Goal: Task Accomplishment & Management: Manage account settings

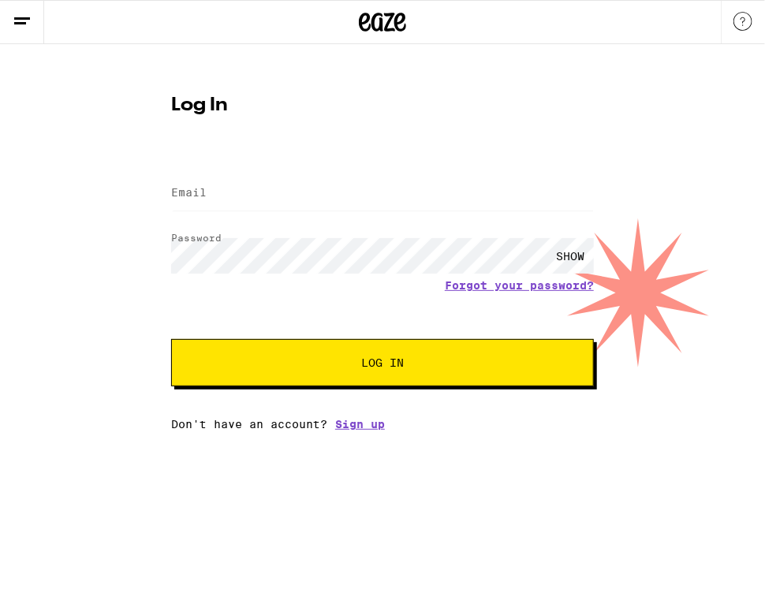
click at [569, 257] on div "SHOW" at bounding box center [570, 255] width 47 height 35
click at [360, 373] on button "Log In" at bounding box center [382, 362] width 423 height 47
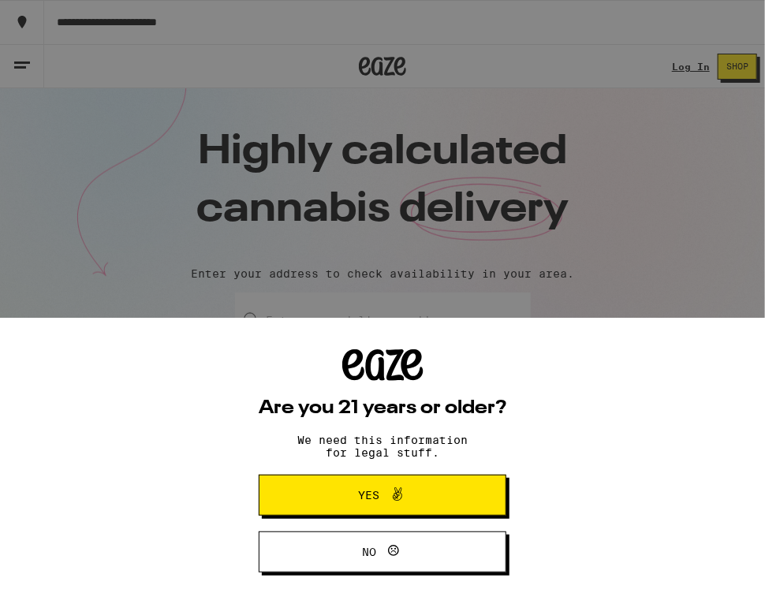
click at [386, 496] on span at bounding box center [393, 495] width 27 height 21
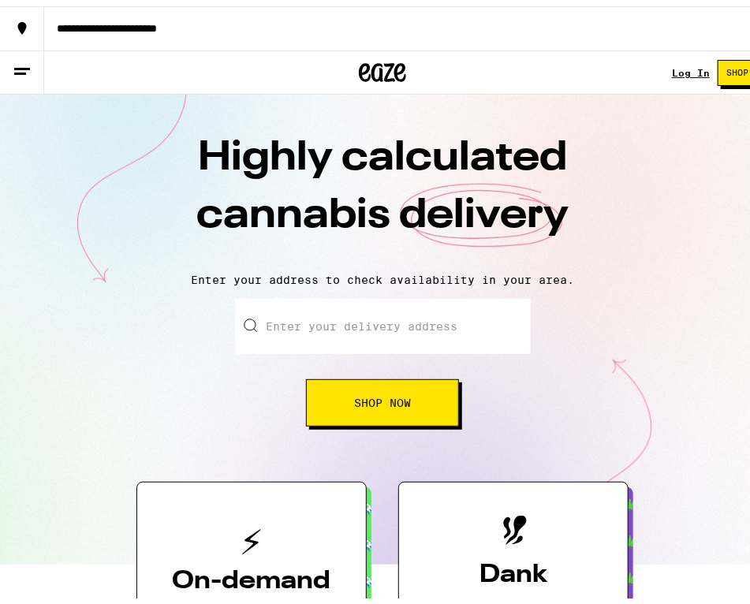
click at [672, 65] on link "Log In" at bounding box center [691, 67] width 38 height 10
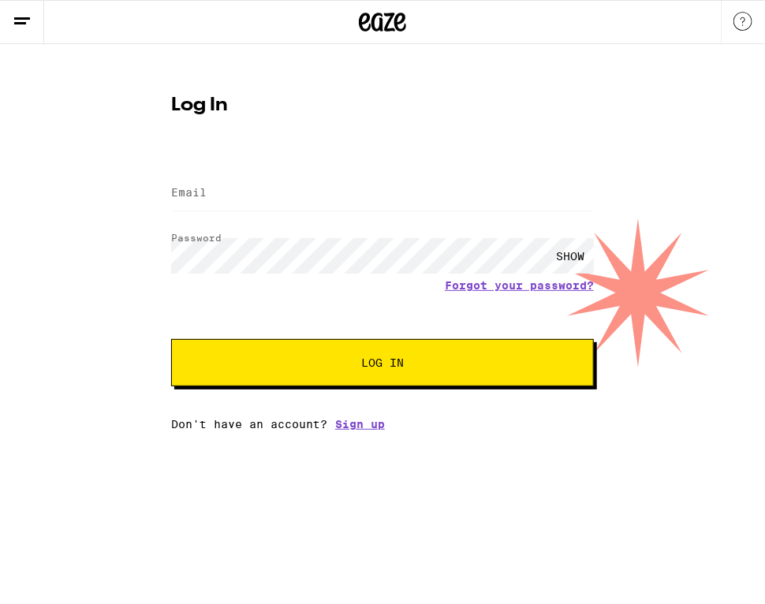
click at [376, 362] on span "Log In" at bounding box center [382, 362] width 43 height 11
click at [426, 164] on form "Email Email Password Password SHOW Forgot your password? Log In" at bounding box center [382, 271] width 423 height 232
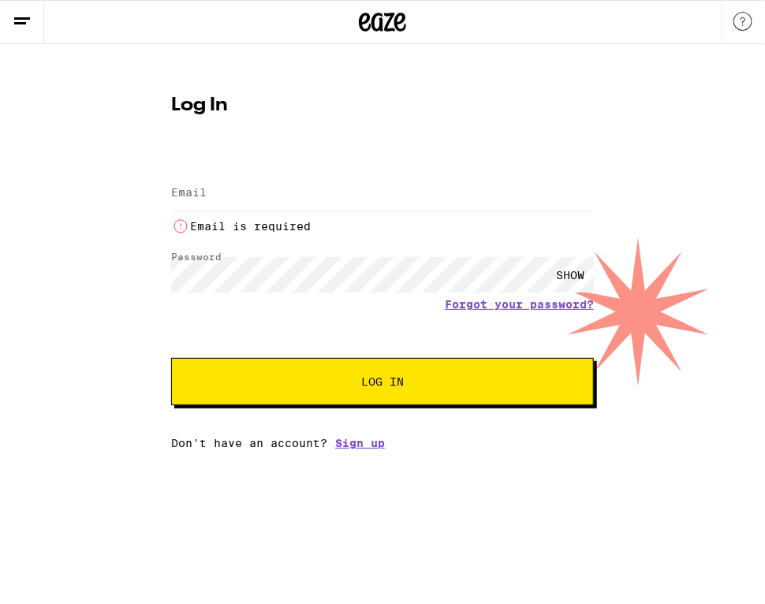
click at [327, 222] on li "Email is required" at bounding box center [382, 226] width 423 height 19
click at [346, 192] on input "Email" at bounding box center [382, 193] width 423 height 35
type input "J"
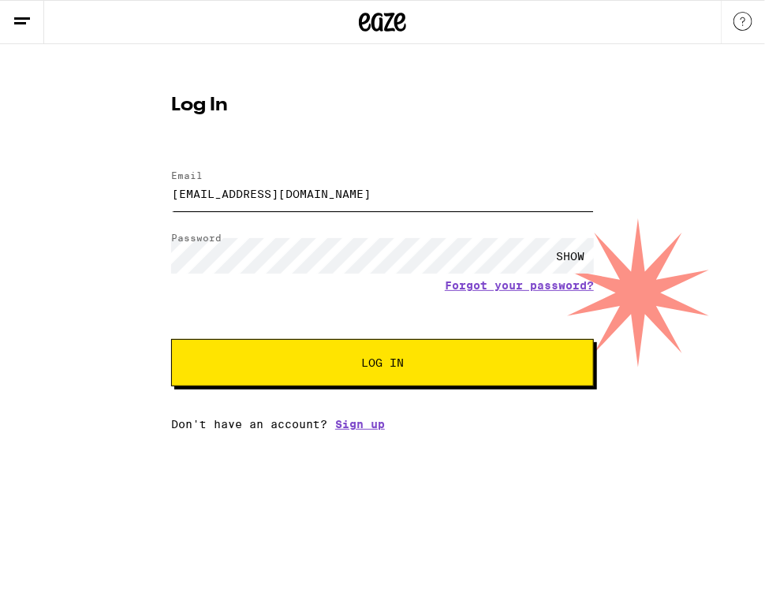
click at [171, 339] on button "Log In" at bounding box center [382, 362] width 423 height 47
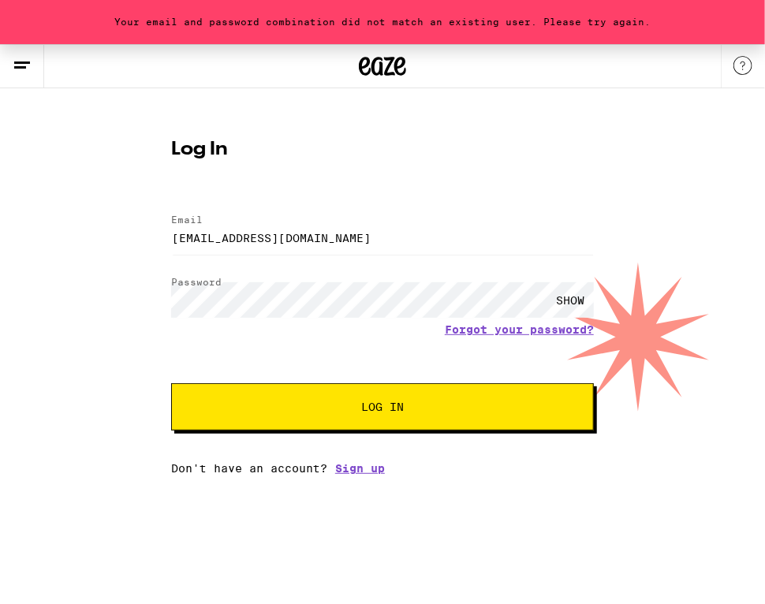
click at [398, 416] on button "Log In" at bounding box center [382, 406] width 423 height 47
click at [576, 299] on div "SHOW" at bounding box center [570, 299] width 47 height 35
click at [576, 299] on div "HIDE" at bounding box center [570, 299] width 47 height 35
click at [262, 237] on input "jrasturias@cpmcast.net" at bounding box center [382, 237] width 423 height 35
type input "jrasturias@comcast.net"
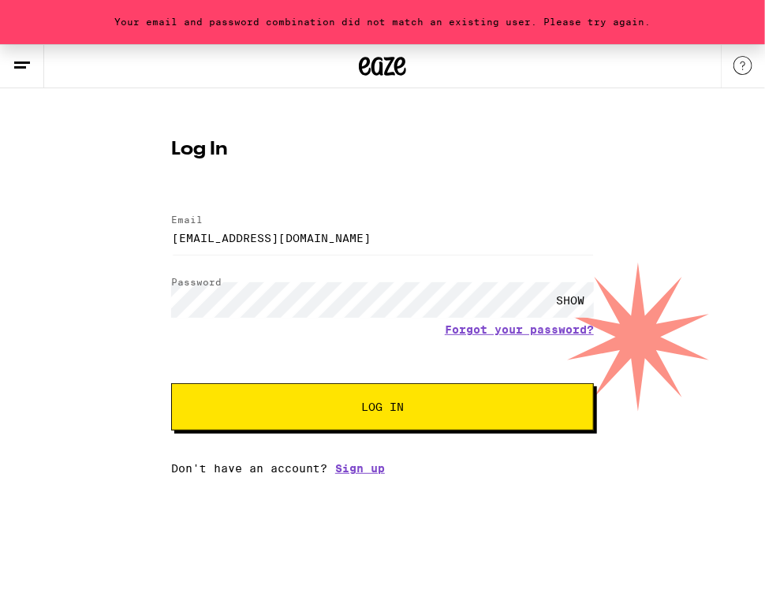
click at [395, 403] on span "Log In" at bounding box center [382, 406] width 43 height 11
click at [407, 409] on span "Log In" at bounding box center [382, 406] width 295 height 11
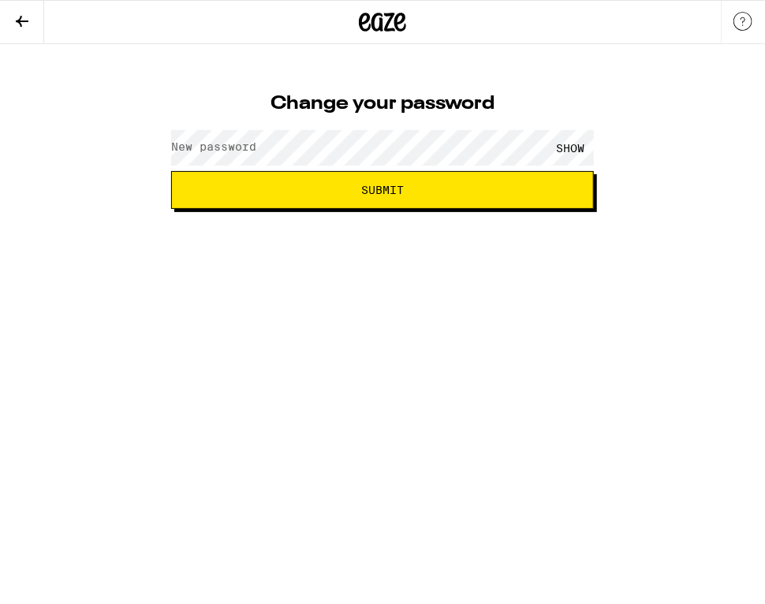
click at [569, 149] on div "SHOW" at bounding box center [570, 147] width 47 height 35
click at [377, 191] on span "Submit" at bounding box center [382, 190] width 43 height 11
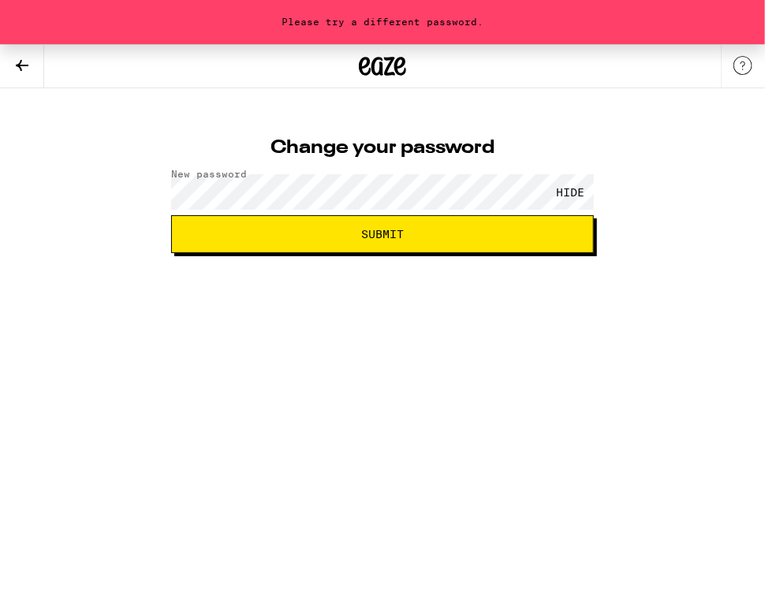
click at [394, 240] on span "Submit" at bounding box center [382, 234] width 43 height 11
